Goal: Navigation & Orientation: Find specific page/section

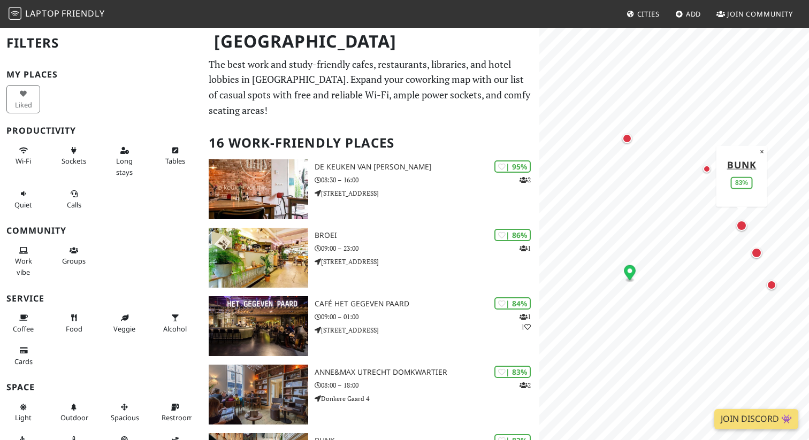
click at [747, 231] on div "Map marker" at bounding box center [741, 225] width 15 height 15
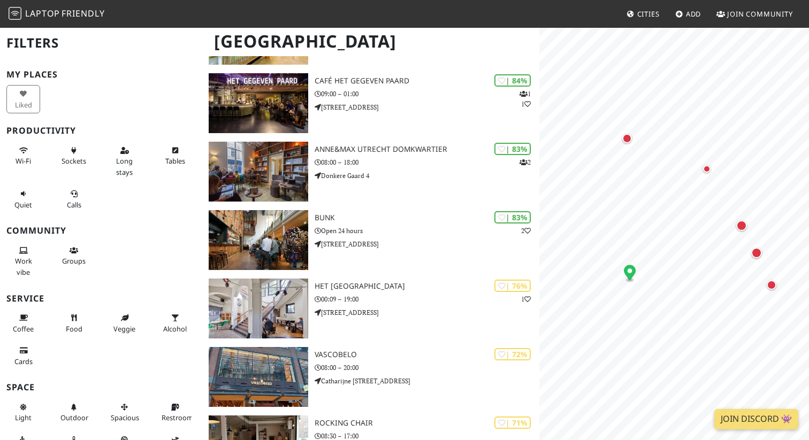
scroll to position [225, 0]
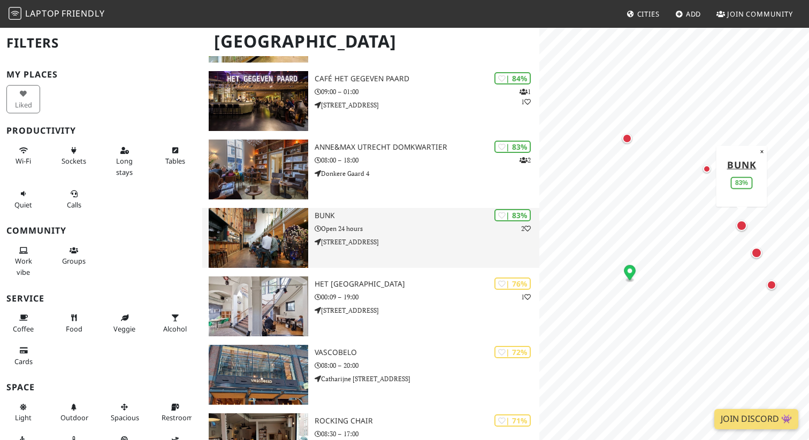
click at [407, 211] on h3 "BUNK" at bounding box center [427, 215] width 225 height 9
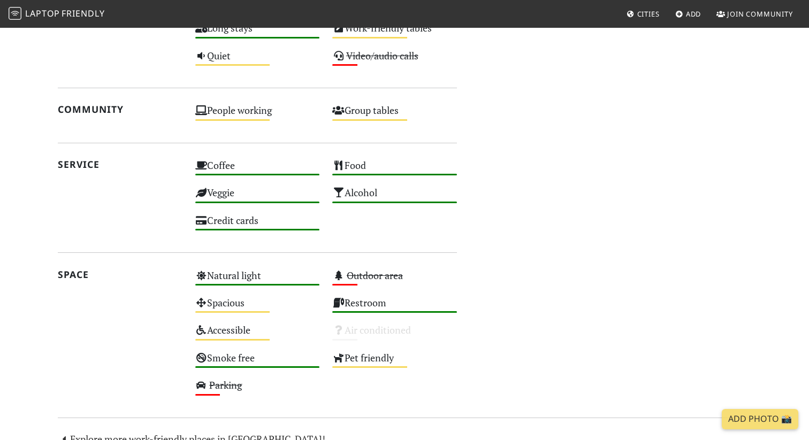
scroll to position [460, 0]
